Goal: Check status: Check status

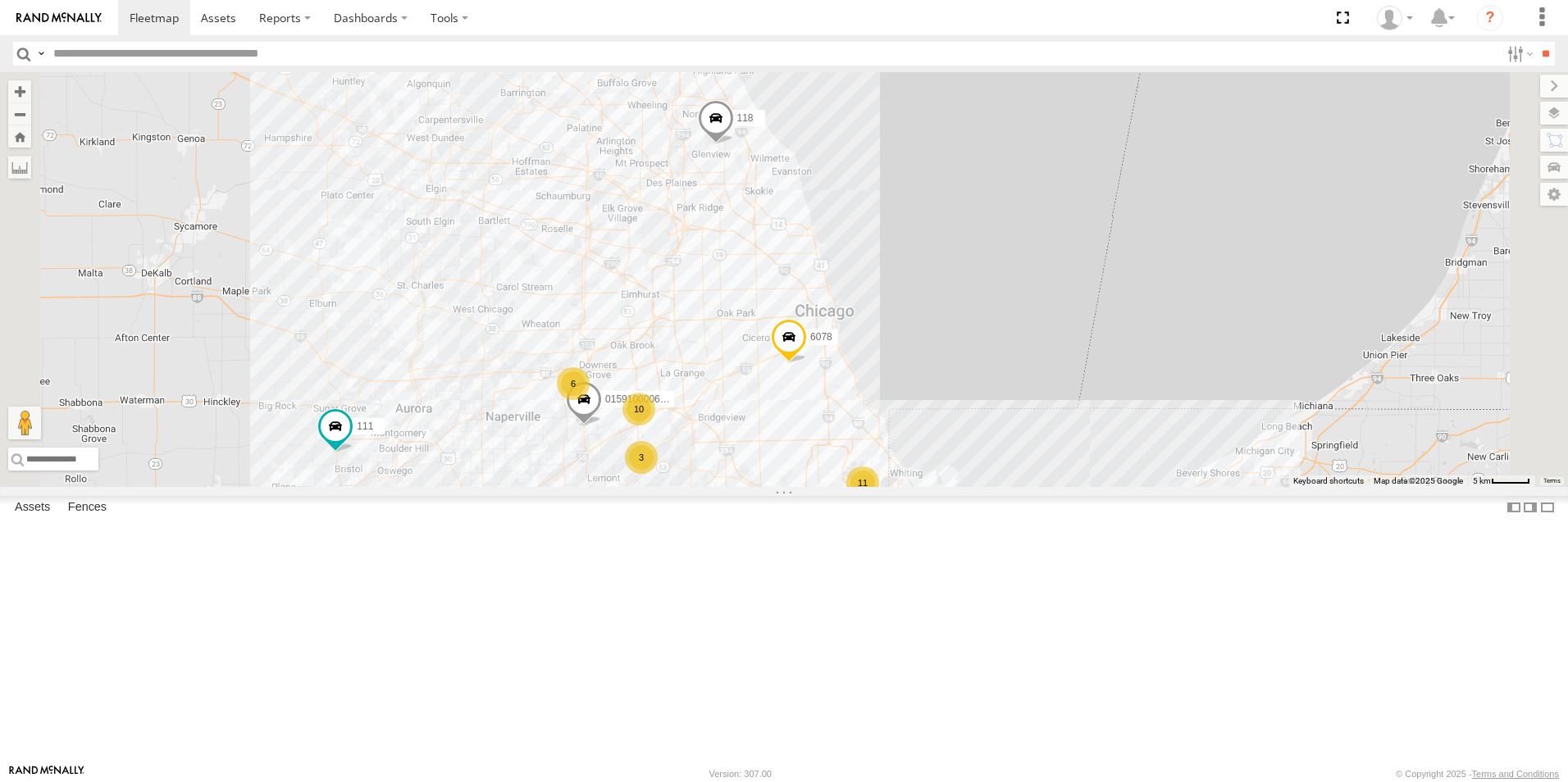
drag, startPoint x: 846, startPoint y: 428, endPoint x: 689, endPoint y: 513, distance: 178.5
click at [689, 487] on div "10 11 6 111 119 3 126 - [PERSON_NAME] 3 015910000672397 116 118 6078" at bounding box center [784, 280] width 1568 height 415
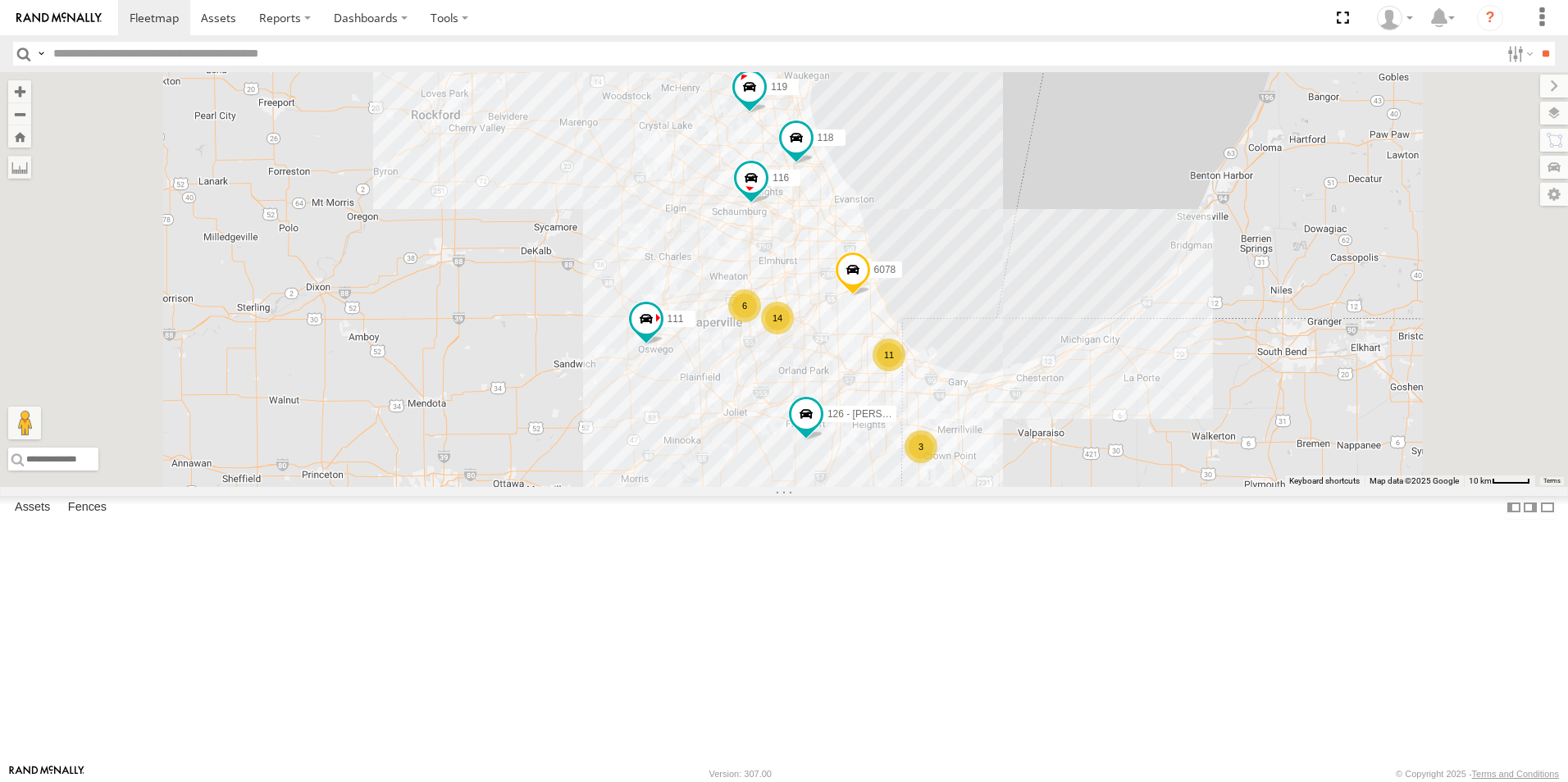
click at [0, 0] on div at bounding box center [0, 0] width 0 height 0
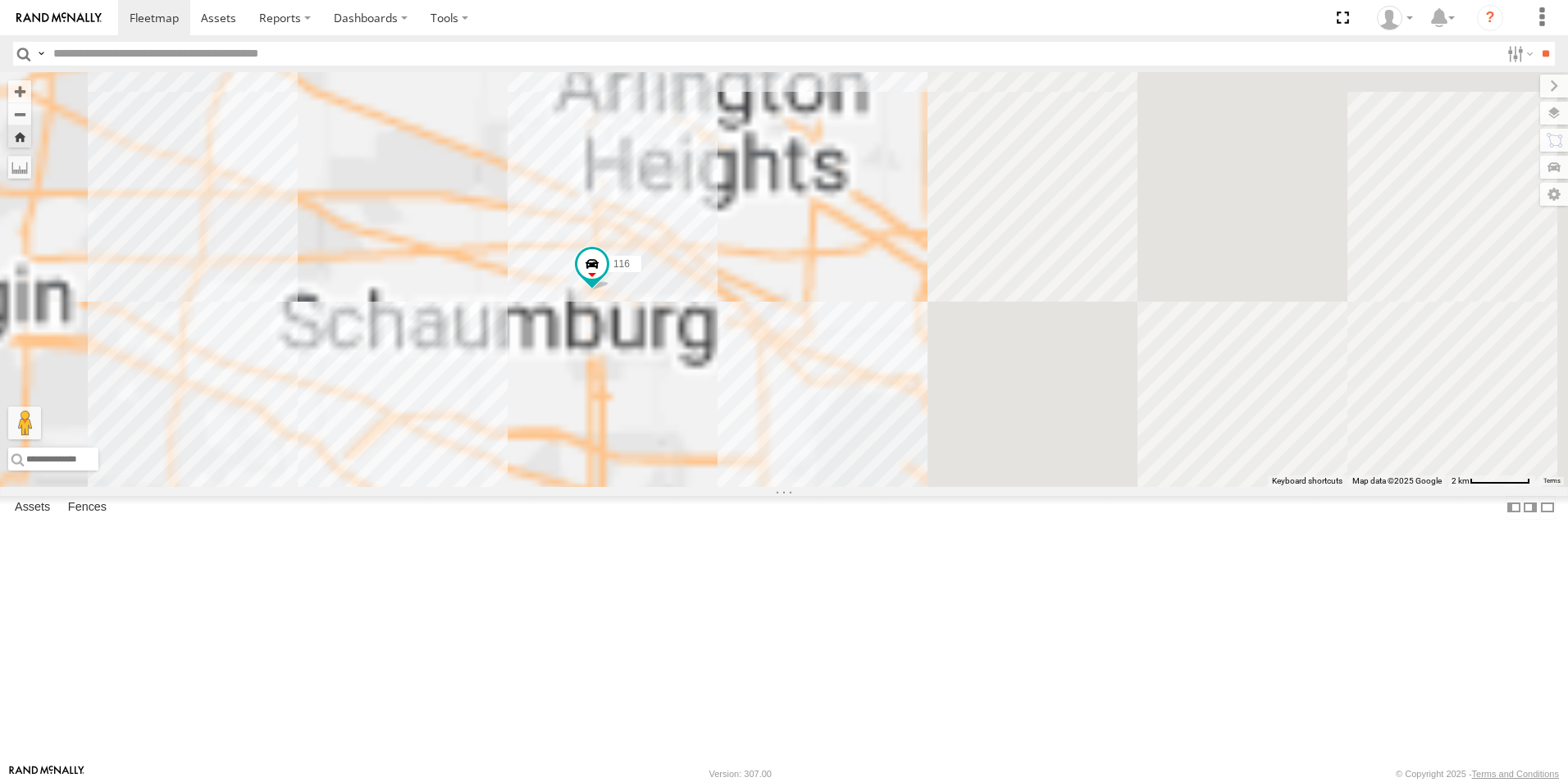
click at [84, 23] on img at bounding box center [58, 17] width 85 height 12
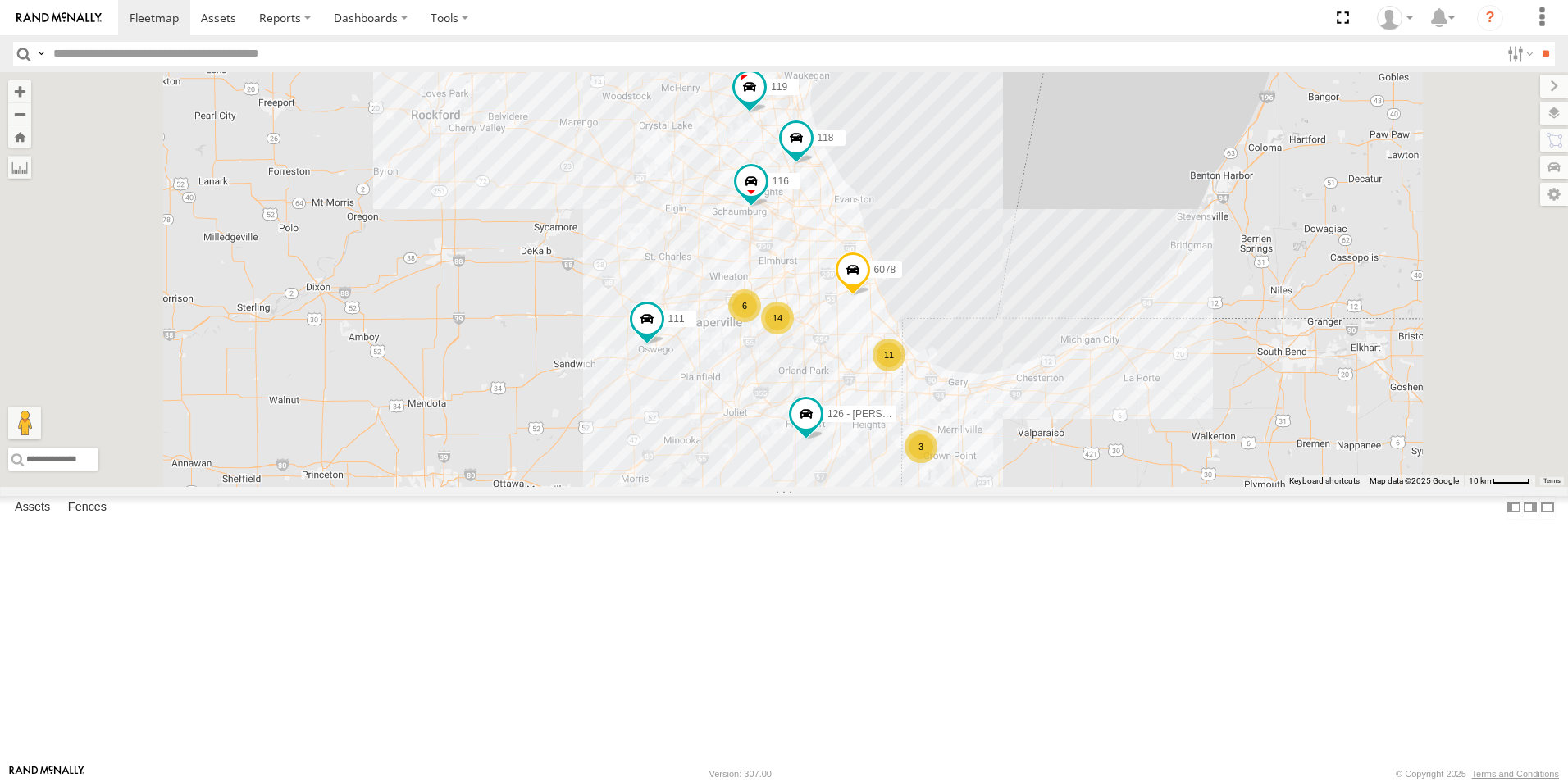
click at [0, 0] on div at bounding box center [0, 0] width 0 height 0
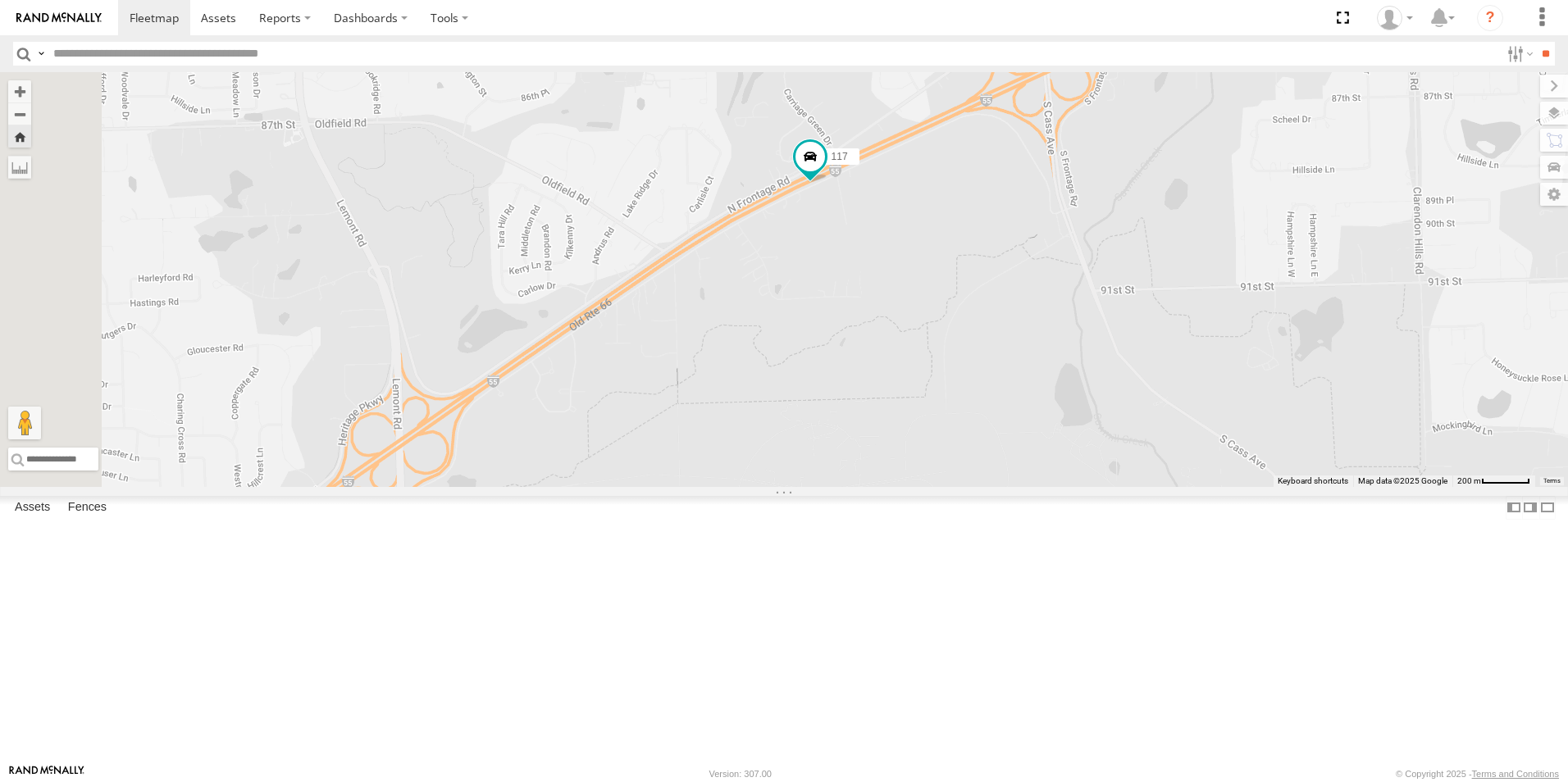
drag, startPoint x: 772, startPoint y: 497, endPoint x: 849, endPoint y: 492, distance: 77.2
click at [849, 487] on div "117" at bounding box center [784, 280] width 1568 height 415
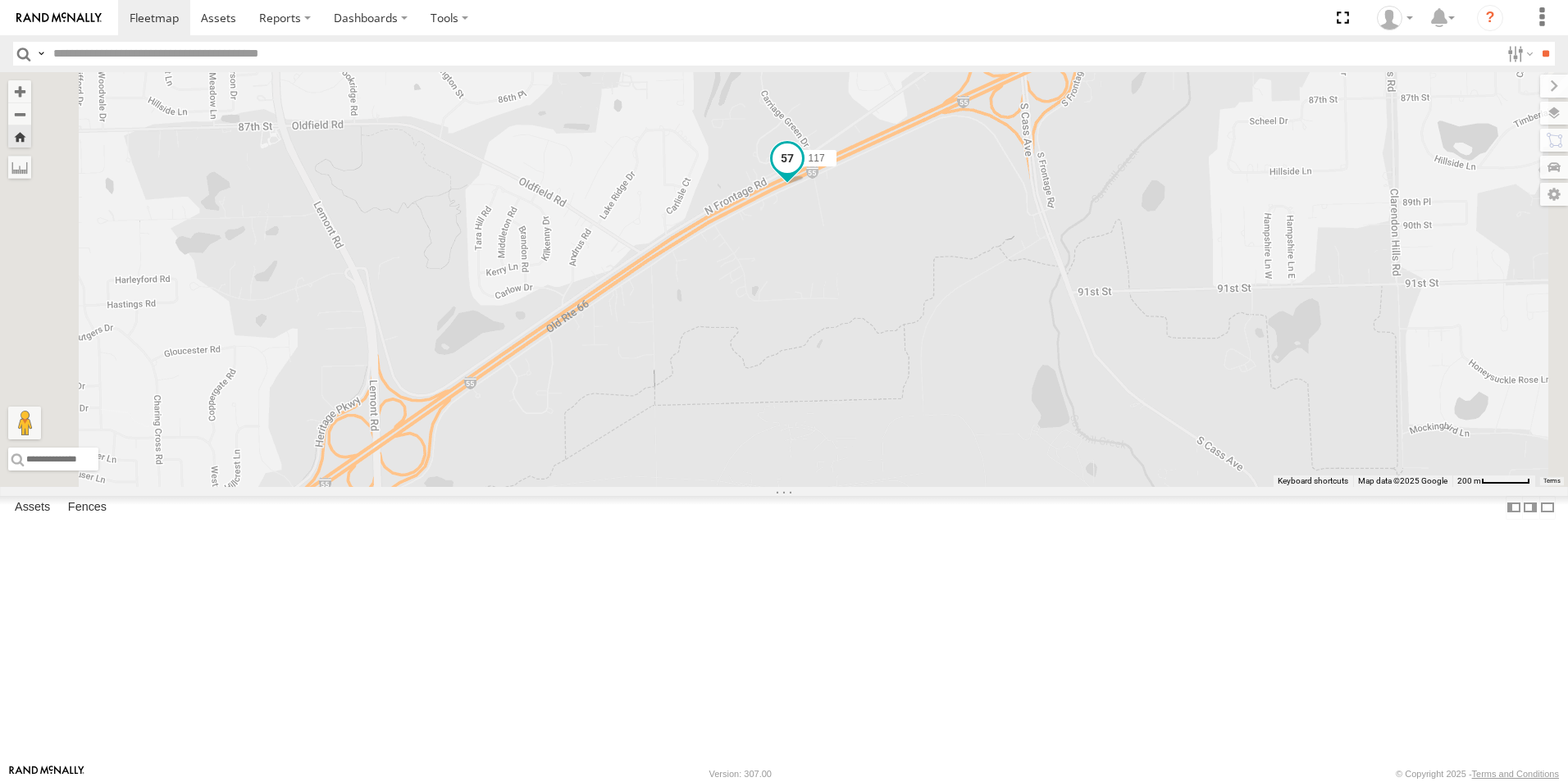
click at [802, 173] on span at bounding box center [788, 158] width 29 height 29
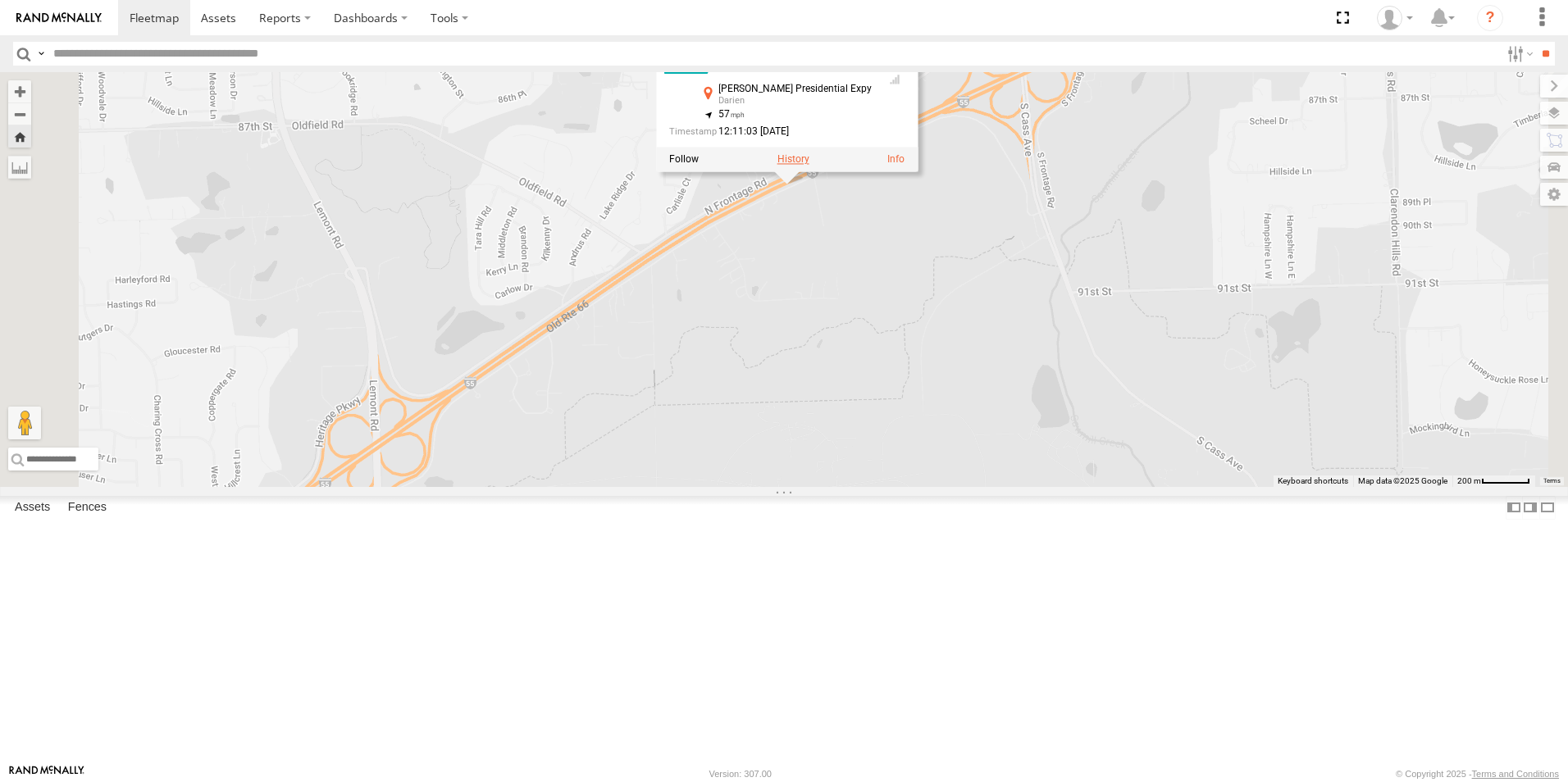
click at [810, 165] on label at bounding box center [793, 160] width 32 height 12
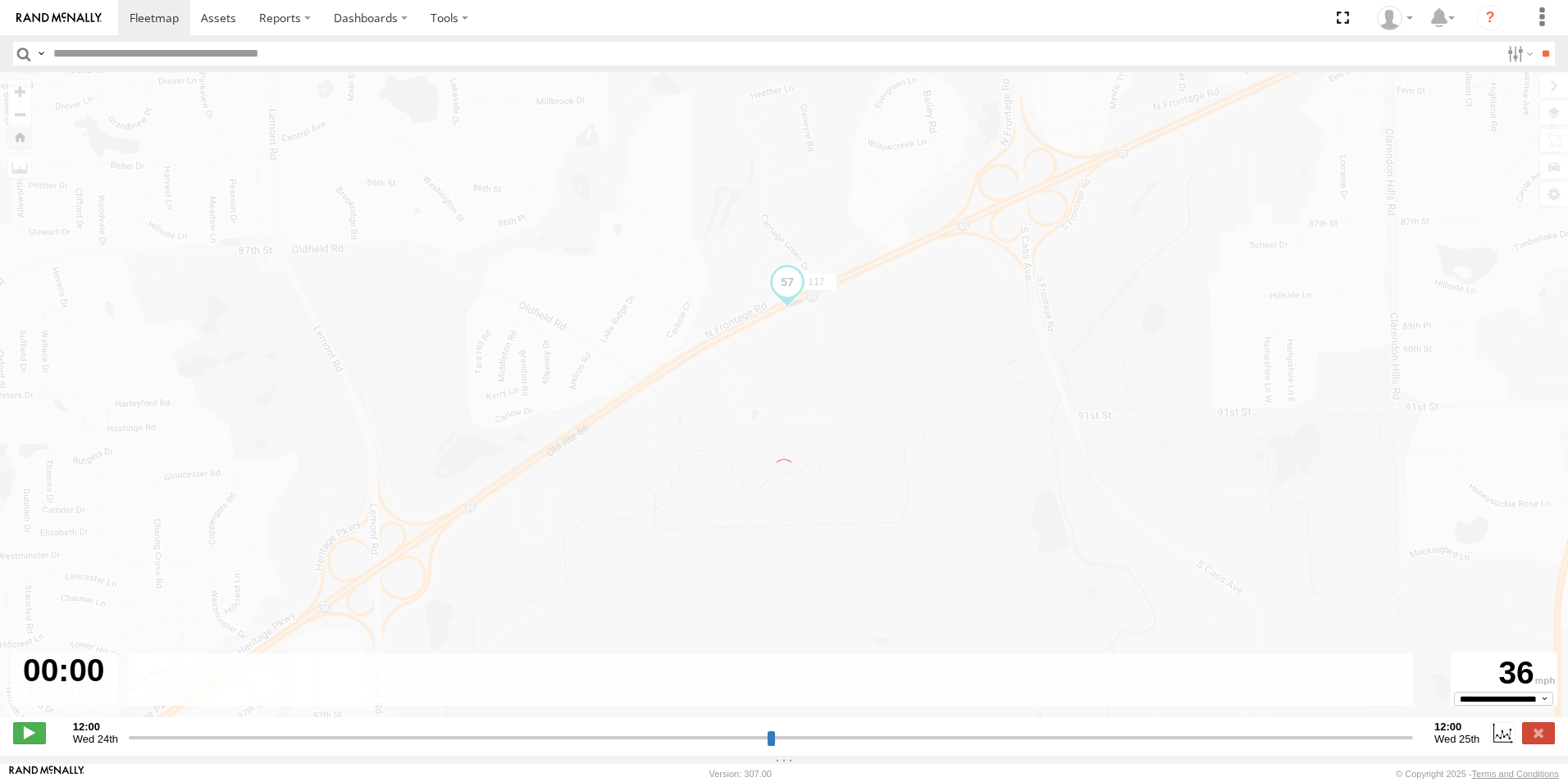
type input "**********"
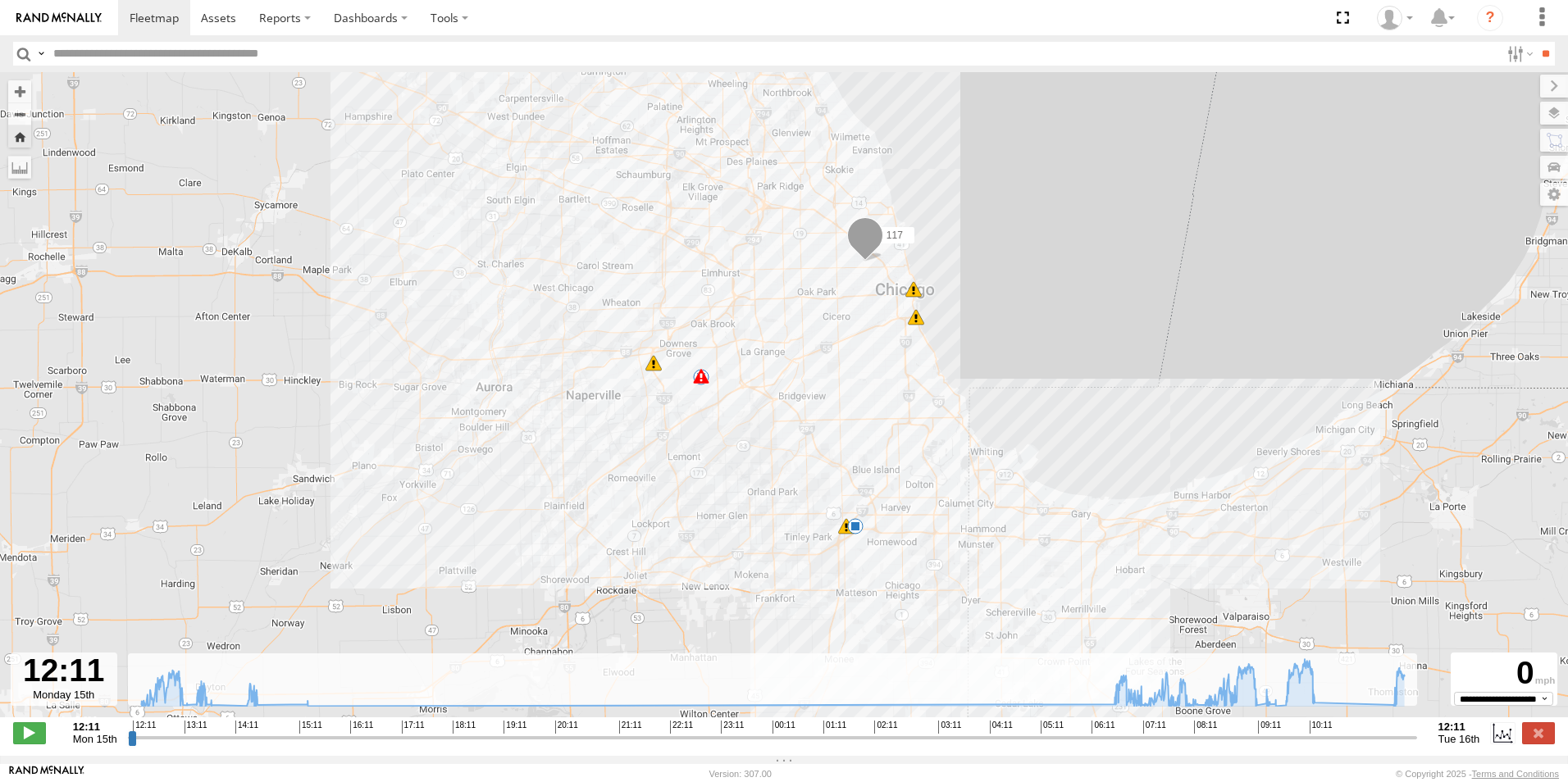
click at [68, 26] on link at bounding box center [58, 17] width 118 height 36
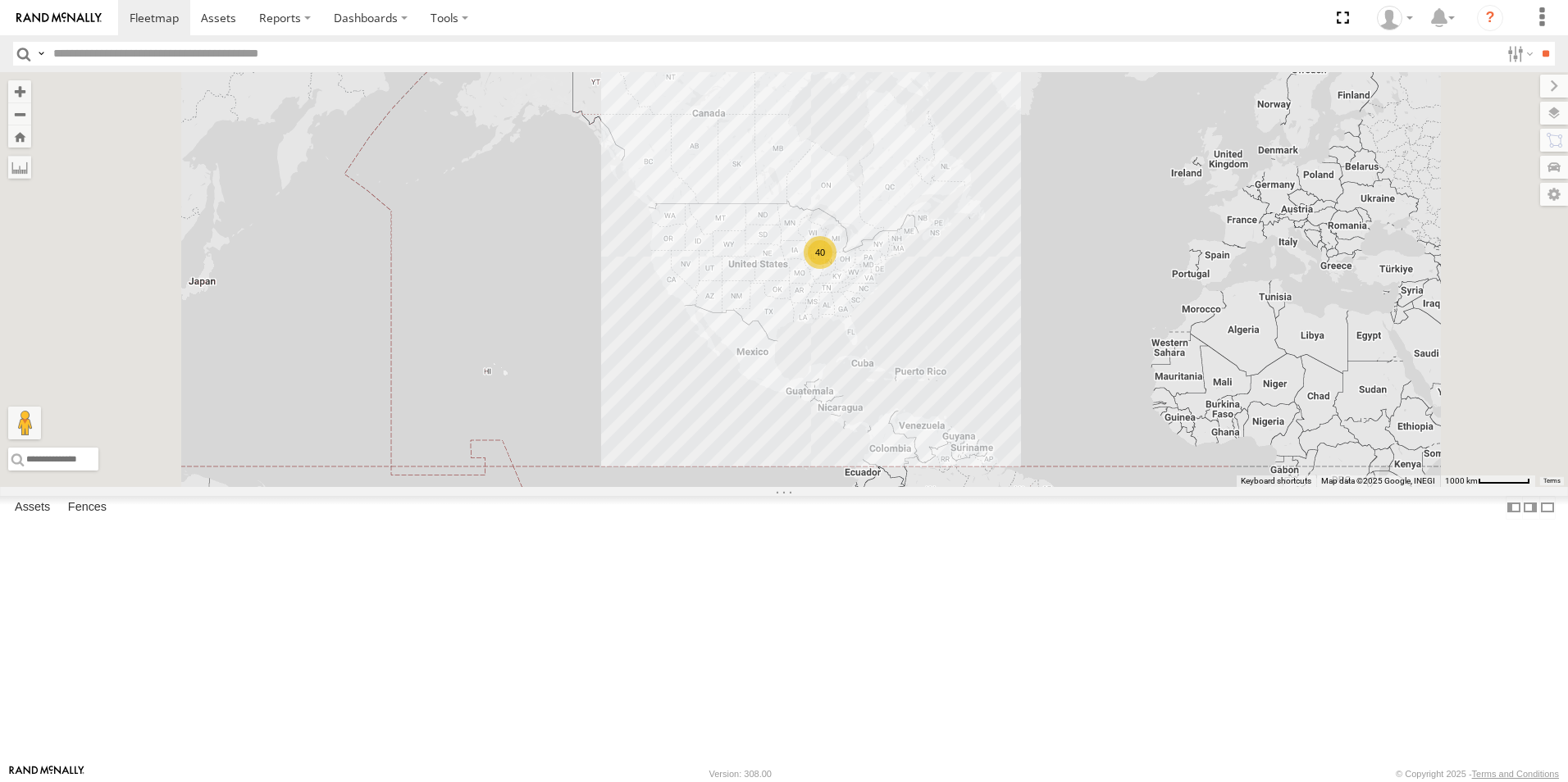
click at [0, 0] on div at bounding box center [0, 0] width 0 height 0
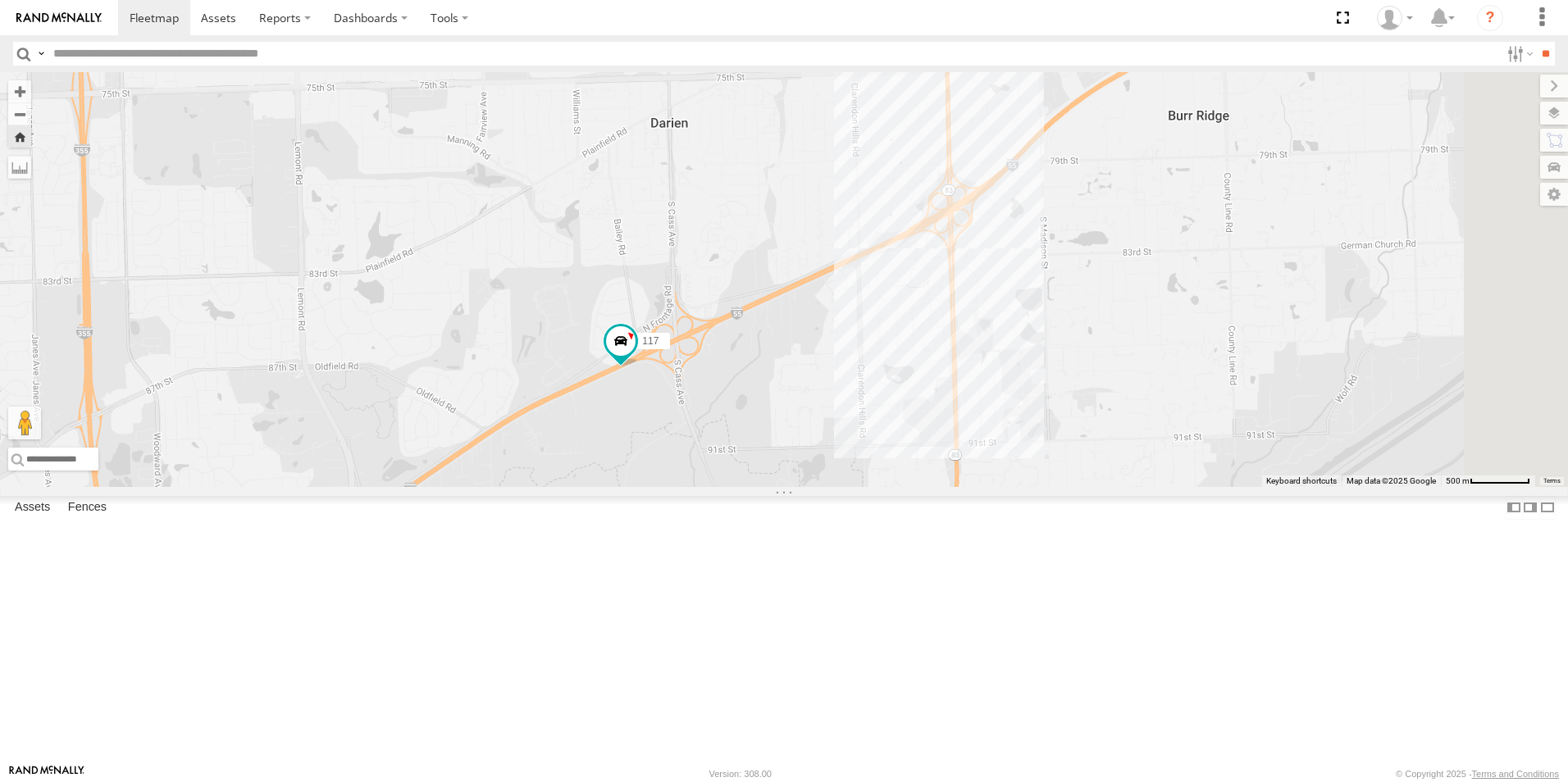
drag, startPoint x: 1067, startPoint y: 676, endPoint x: 828, endPoint y: 518, distance: 286.5
click at [828, 487] on div "117" at bounding box center [784, 280] width 1568 height 415
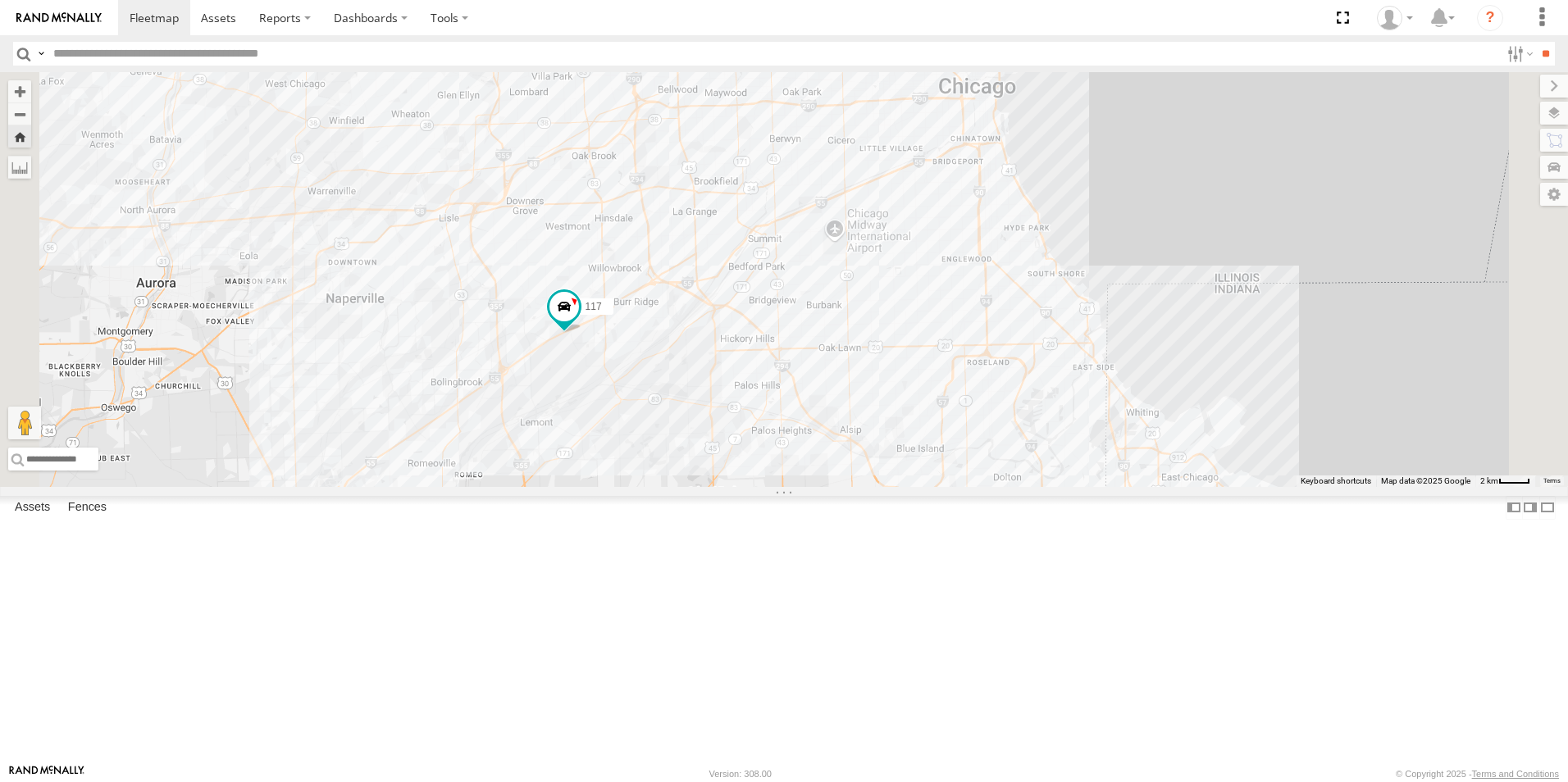
click at [41, 13] on img at bounding box center [58, 17] width 85 height 12
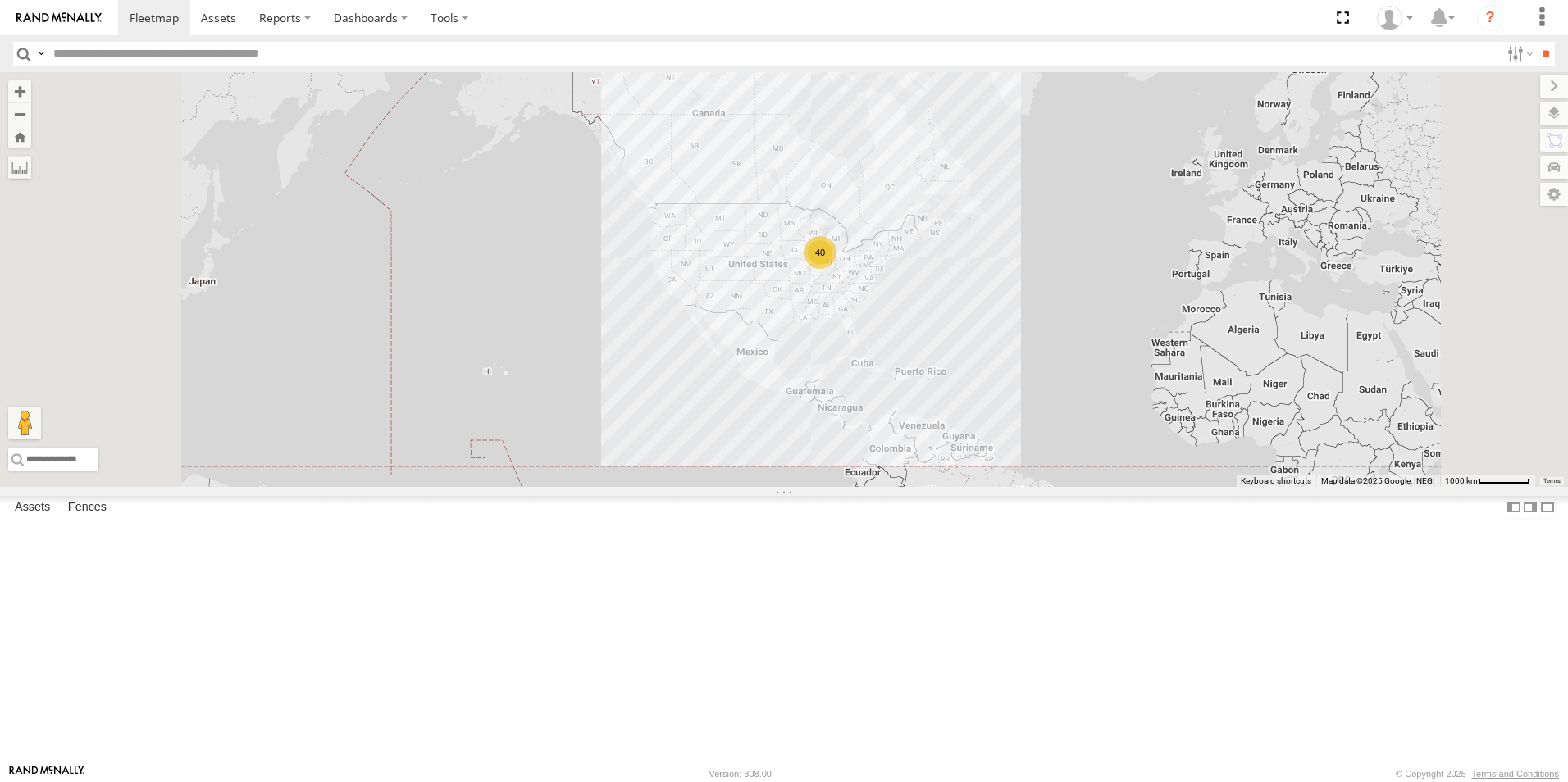
click at [97, 20] on img at bounding box center [58, 17] width 85 height 12
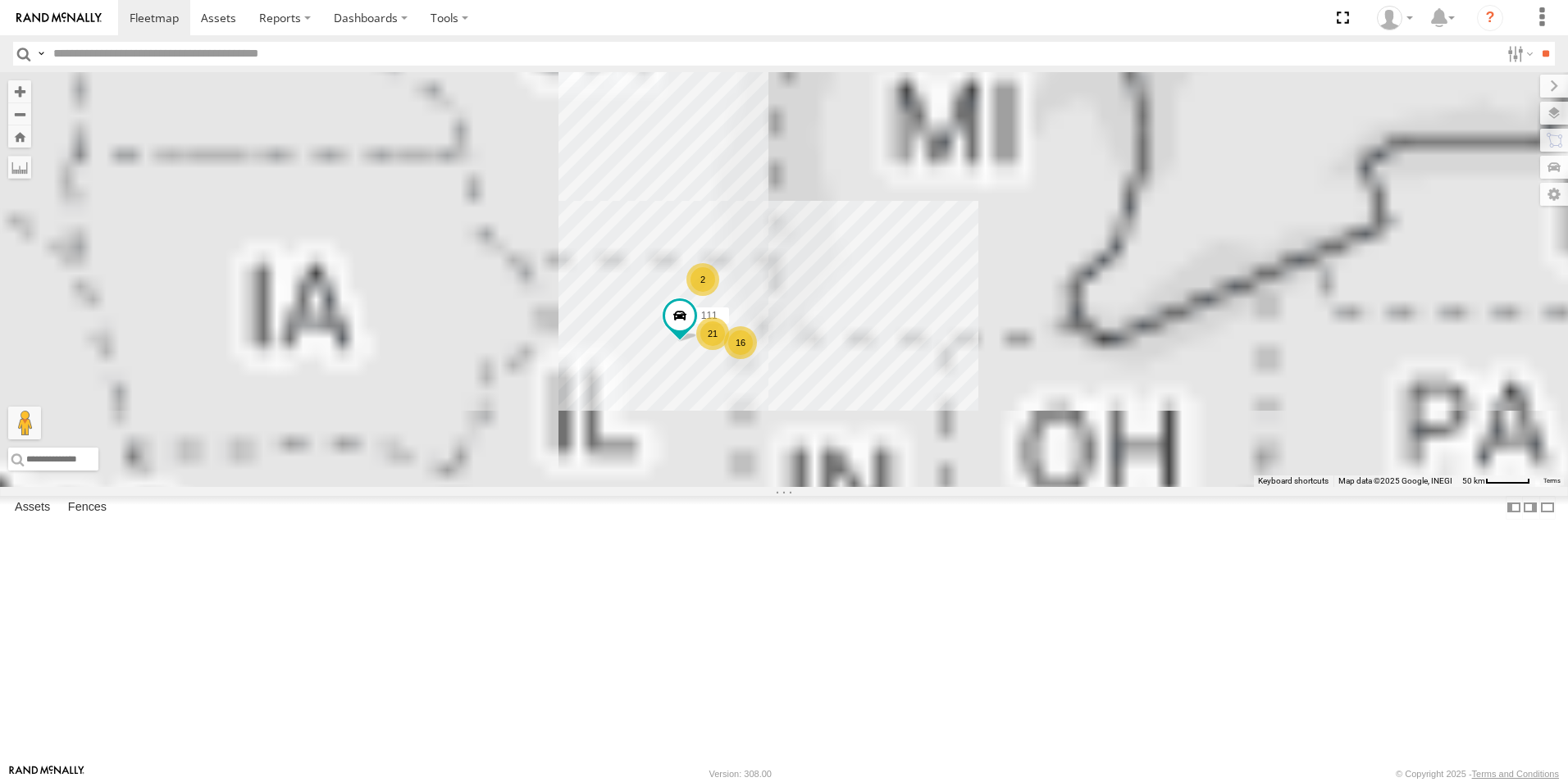
drag, startPoint x: 832, startPoint y: 334, endPoint x: 835, endPoint y: 550, distance: 216.0
click at [835, 487] on div "21 16 111 2" at bounding box center [784, 280] width 1568 height 415
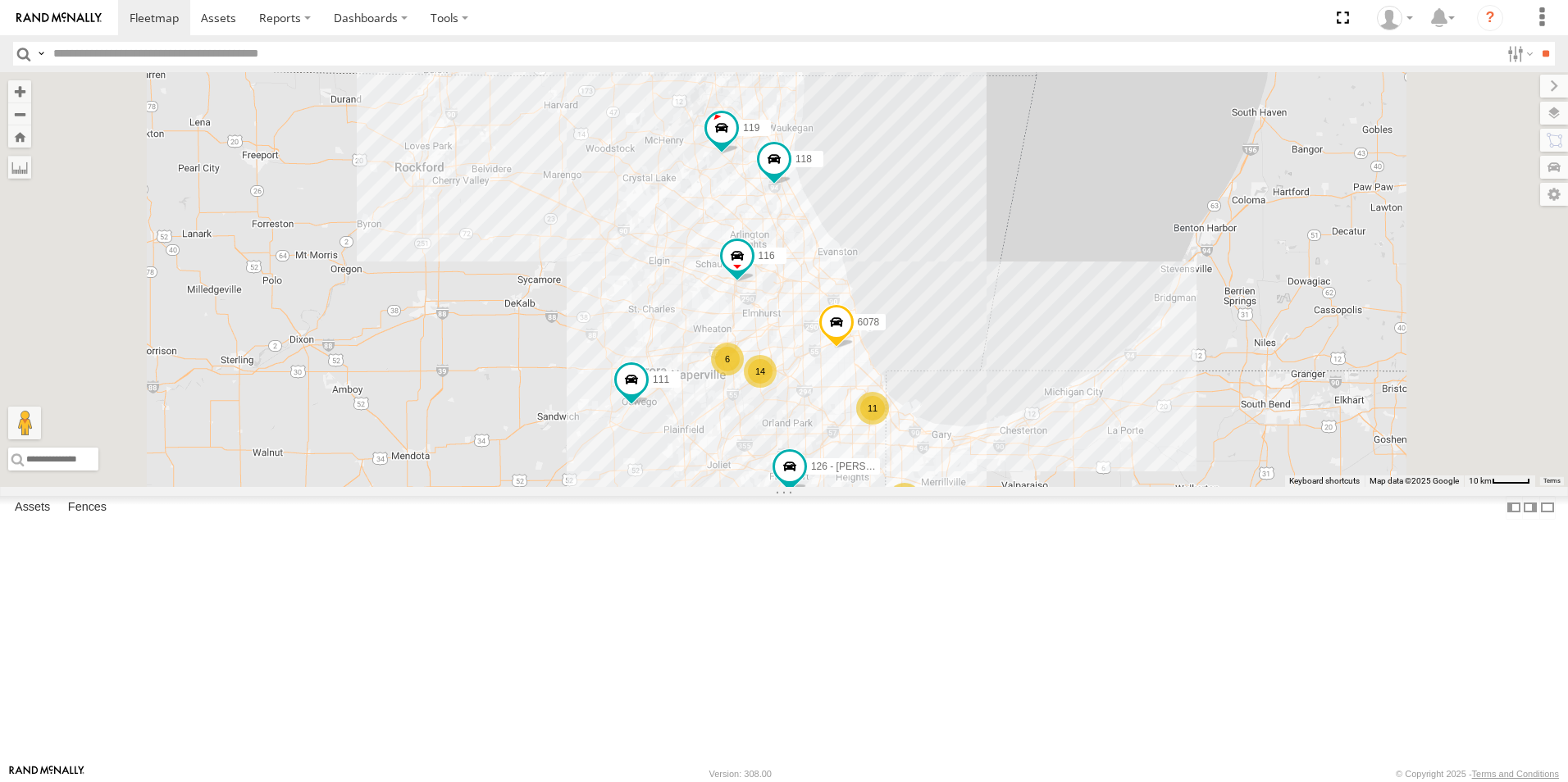
drag, startPoint x: 844, startPoint y: 522, endPoint x: 729, endPoint y: 698, distance: 210.2
click at [729, 487] on div "111 14 11 6 119 126 - Cory F 3 116 118 6078" at bounding box center [784, 280] width 1568 height 415
